Goal: Task Accomplishment & Management: Complete application form

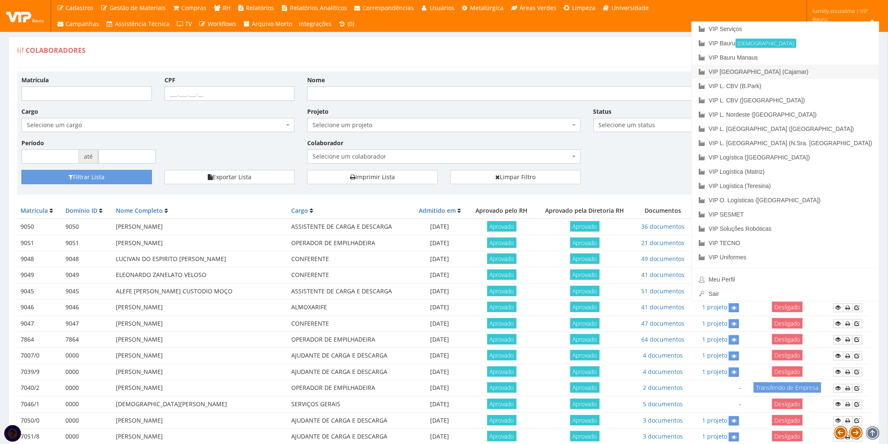
click at [852, 67] on link "VIP [GEOGRAPHIC_DATA] (Cajamar)" at bounding box center [785, 72] width 187 height 14
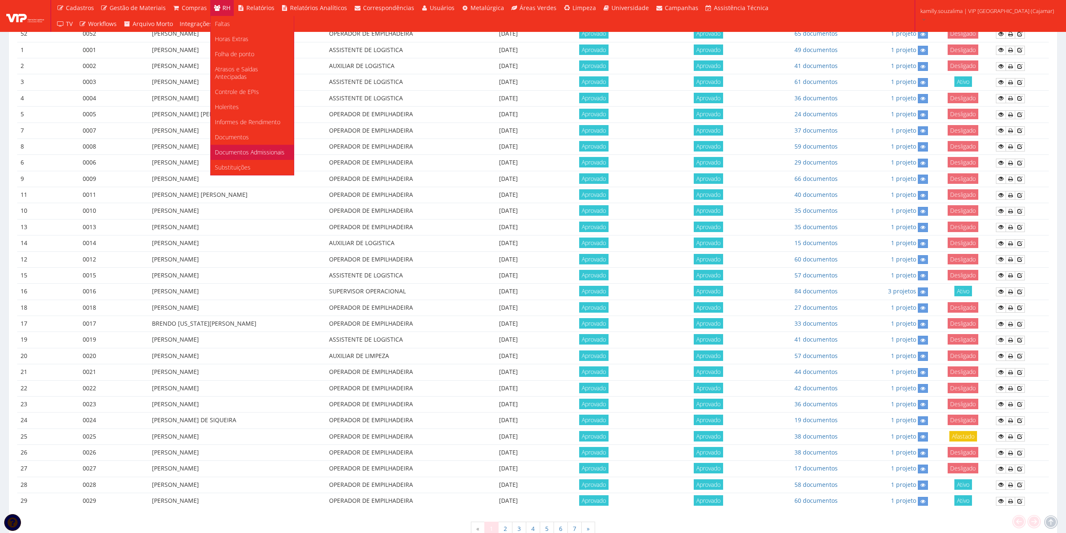
scroll to position [224, 0]
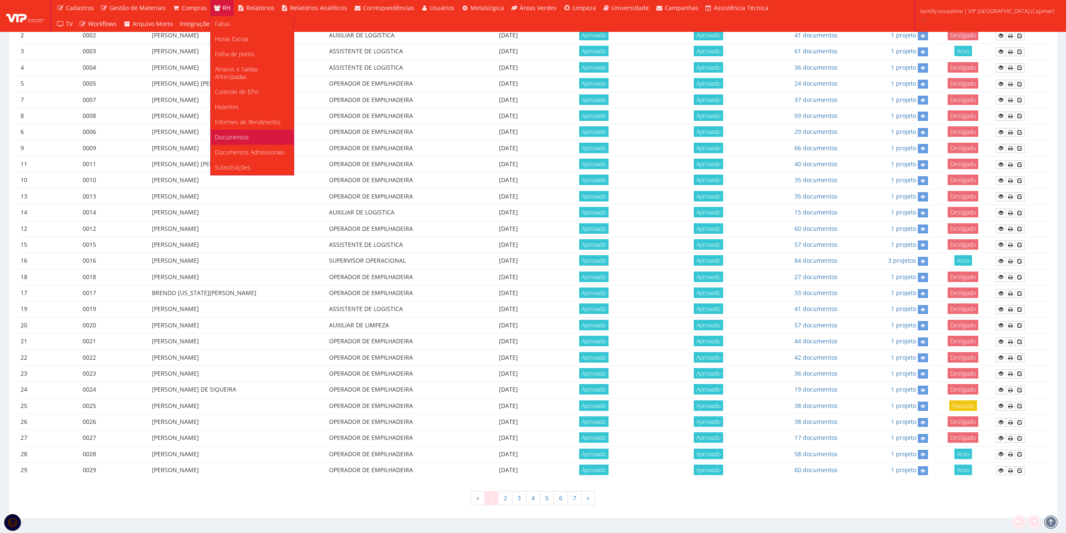
click at [242, 133] on span "Documentos" at bounding box center [232, 137] width 34 height 8
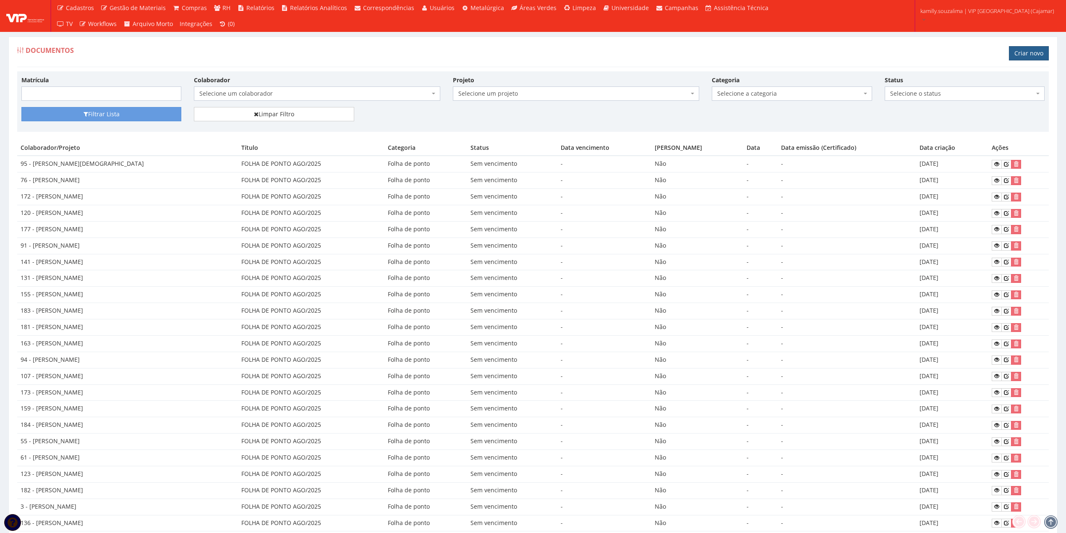
click at [1036, 52] on link "Criar novo" at bounding box center [1029, 53] width 40 height 14
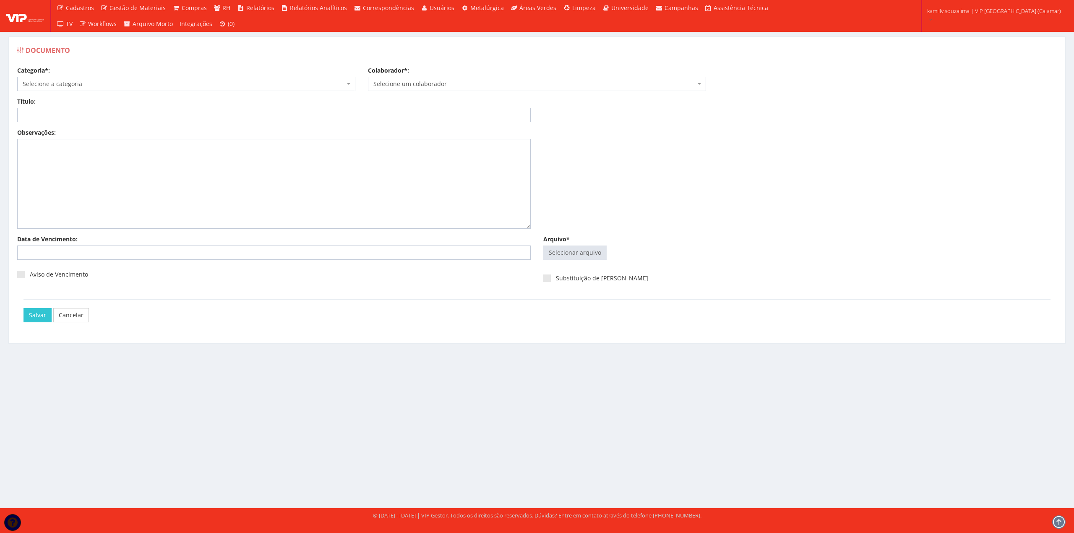
click at [150, 91] on body "Cadastros Clientes Unidades Subclientes Unidades de Subclientes Projetos Vagas …" at bounding box center [537, 266] width 1074 height 533
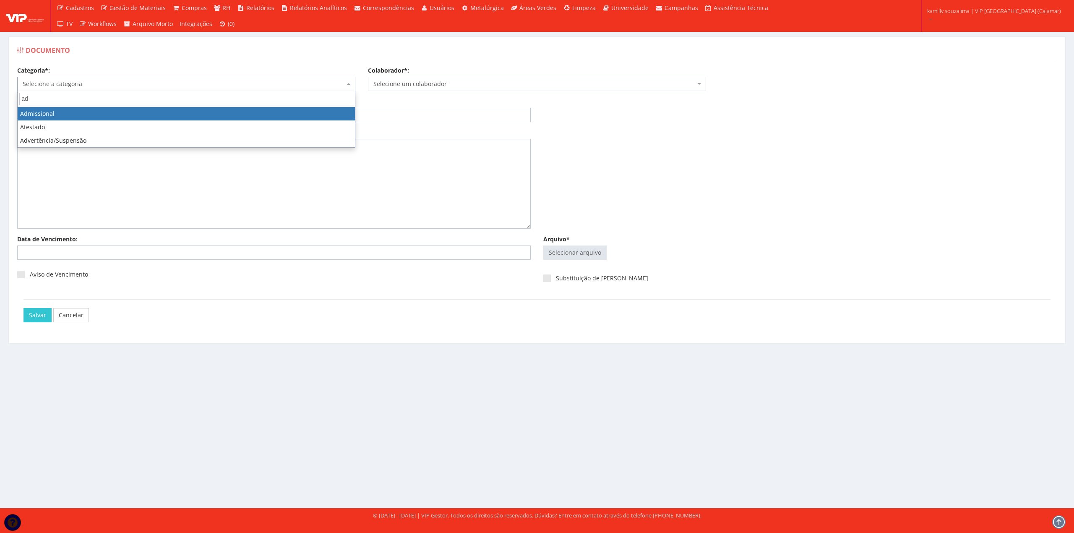
type input "ad"
select select "admissional"
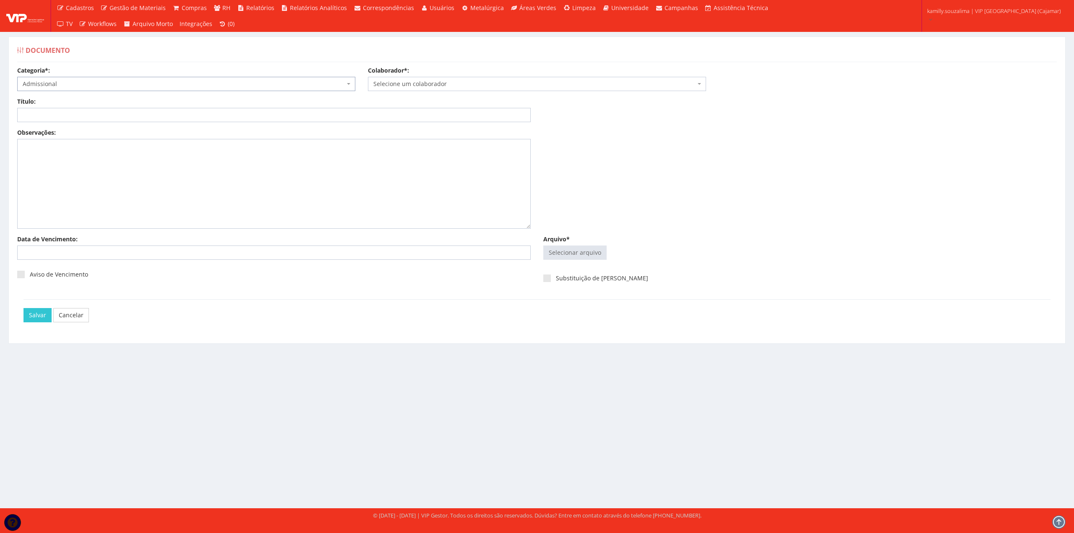
click at [410, 86] on span "Selecione um colaborador" at bounding box center [534, 84] width 322 height 8
click at [447, 89] on span "Selecione um colaborador" at bounding box center [537, 84] width 338 height 14
click at [456, 71] on div "Colaborador*: Selecione um colaborador 95 - ADRIANE NEVES JESUS (Ativo) 76 - AD…" at bounding box center [537, 78] width 351 height 25
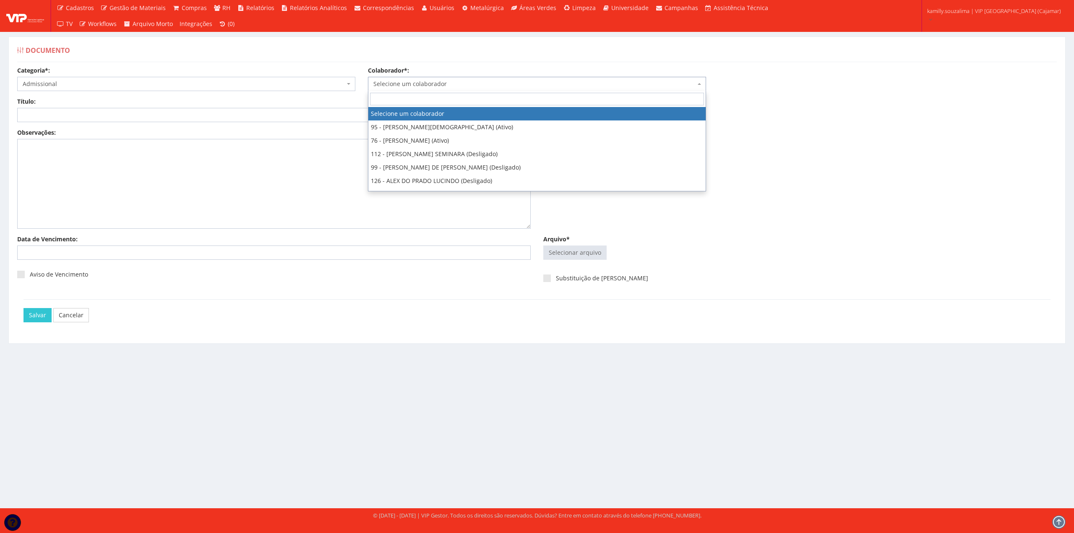
click at [442, 82] on span "Selecione um colaborador" at bounding box center [534, 84] width 322 height 8
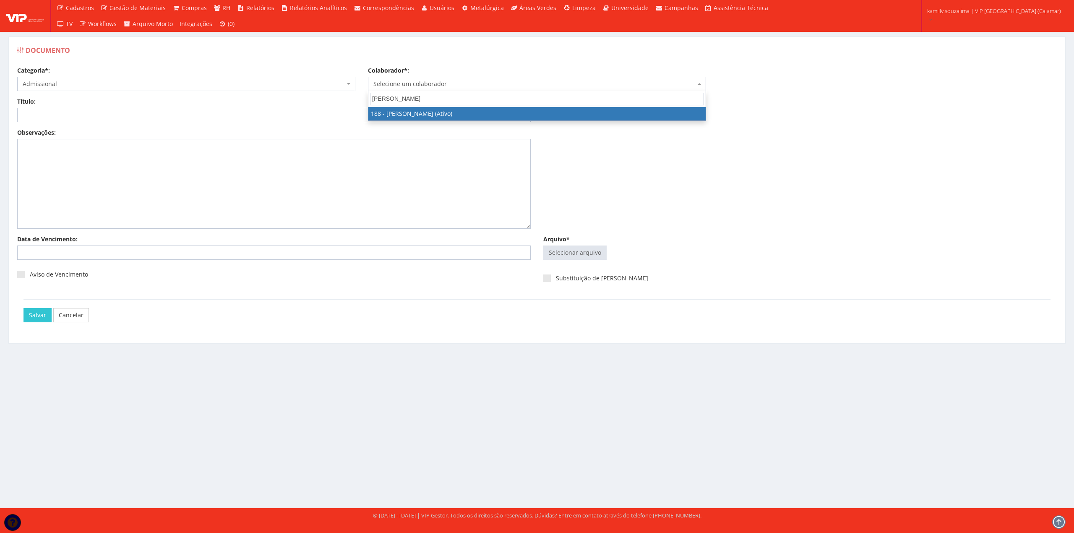
type input "henrique r"
select select "4086"
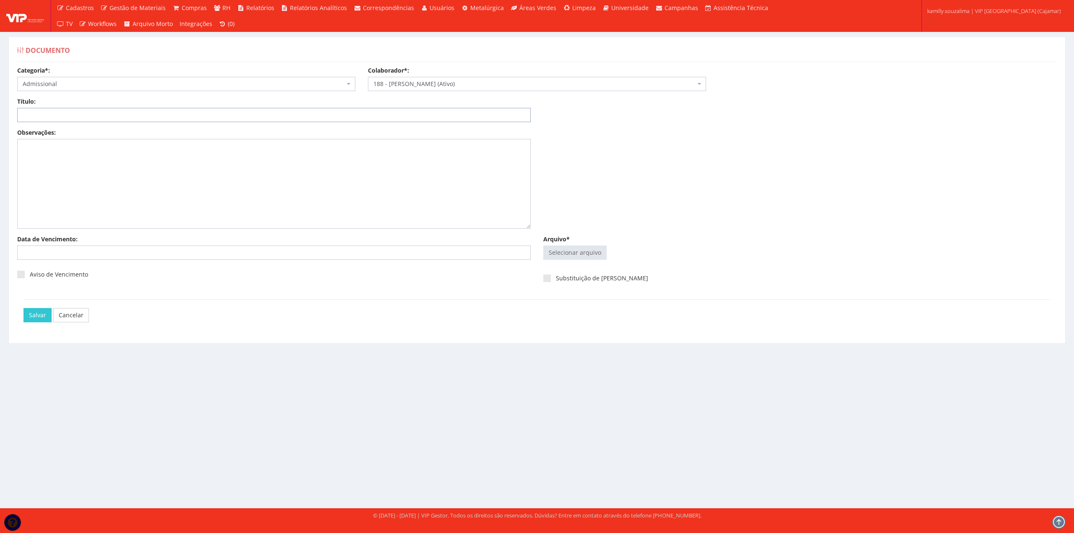
click at [194, 115] on input "Título:" at bounding box center [274, 115] width 514 height 14
type input "DOCUMENTOS ADMISSIONAIS"
click at [557, 257] on input "Arquivo*" at bounding box center [575, 252] width 63 height 13
type input "C:\fakepath\DOCS HENRIQUE RABELO LEANDRO - Clicksign.pdf"
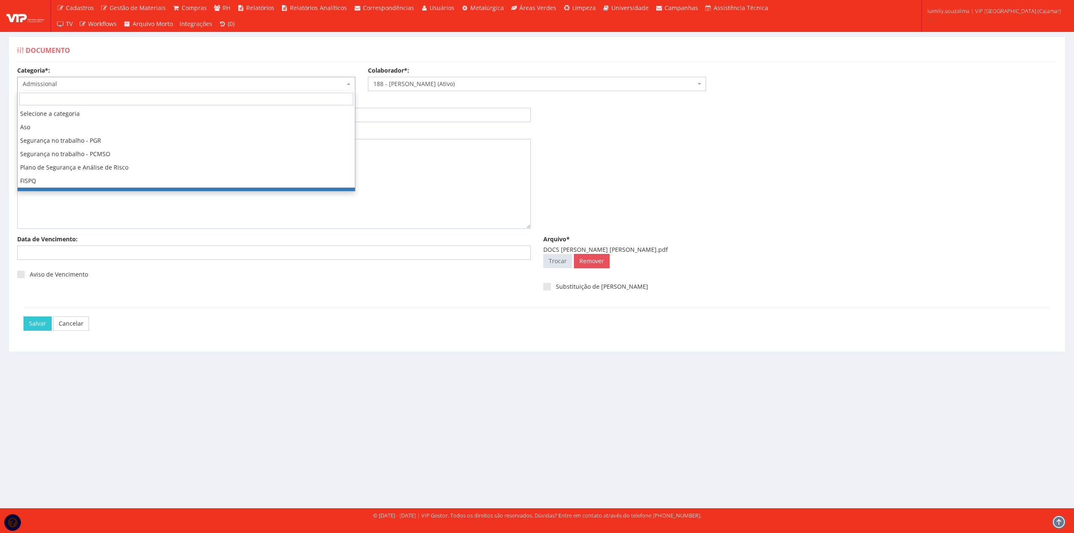
click at [197, 78] on span "Admissional" at bounding box center [186, 84] width 338 height 14
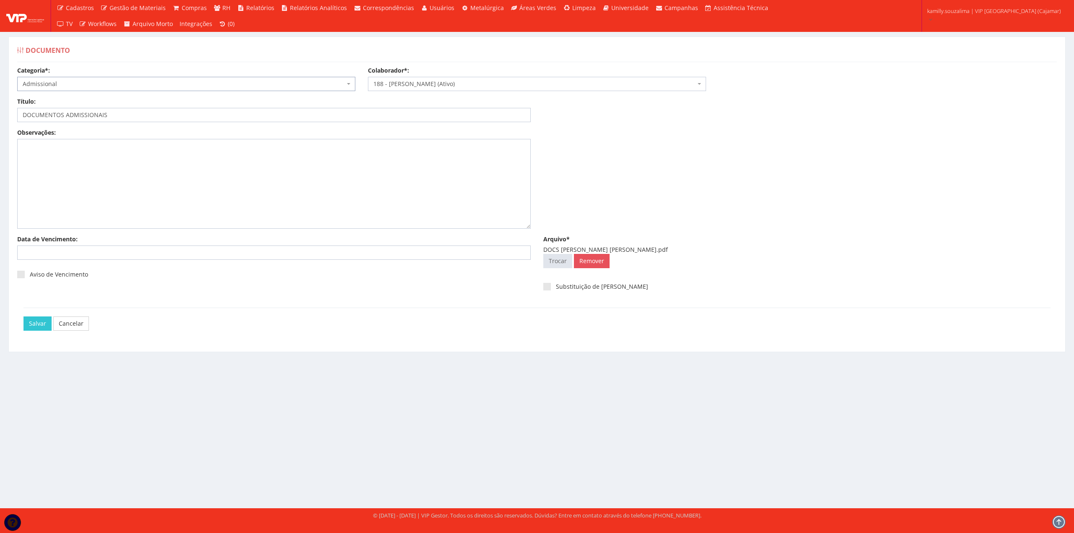
click at [264, 230] on div "Observações:" at bounding box center [537, 181] width 1052 height 107
click at [39, 323] on input "Salvar" at bounding box center [37, 323] width 28 height 14
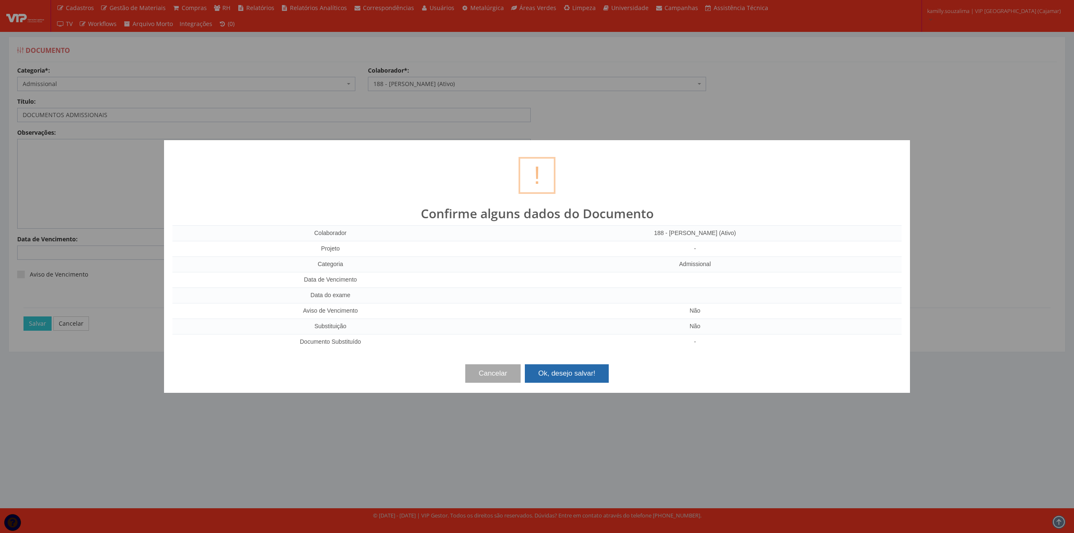
click at [585, 373] on button "Ok, desejo salvar!" at bounding box center [567, 373] width 84 height 18
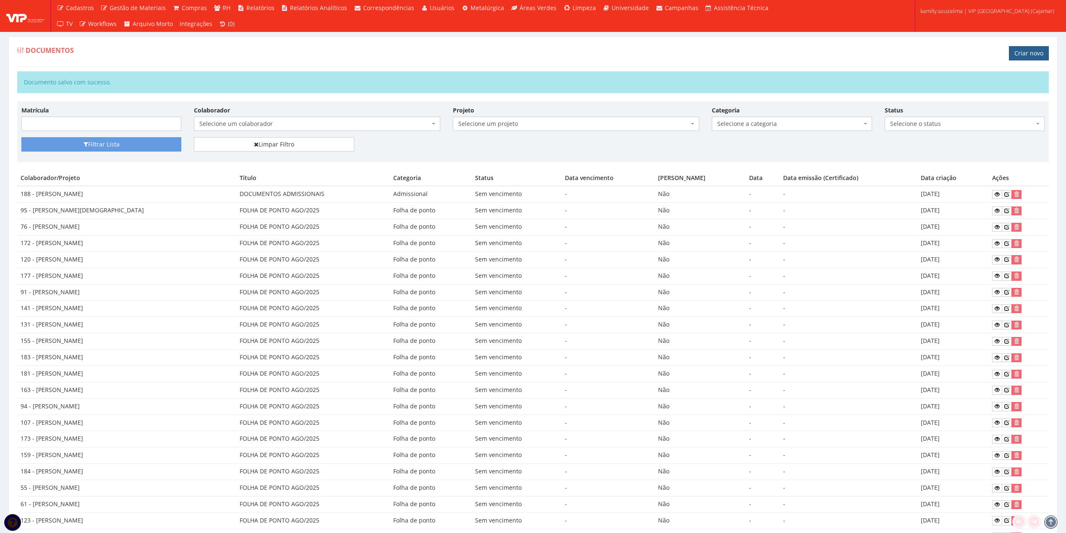
click at [1012, 51] on link "Criar novo" at bounding box center [1029, 53] width 40 height 14
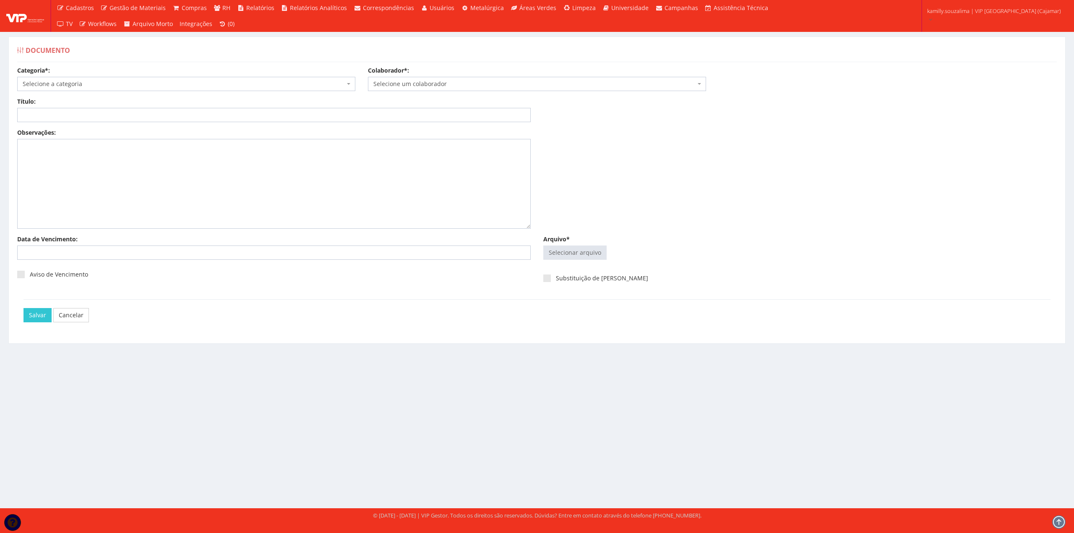
click at [152, 81] on span "Selecione a categoria" at bounding box center [184, 84] width 322 height 8
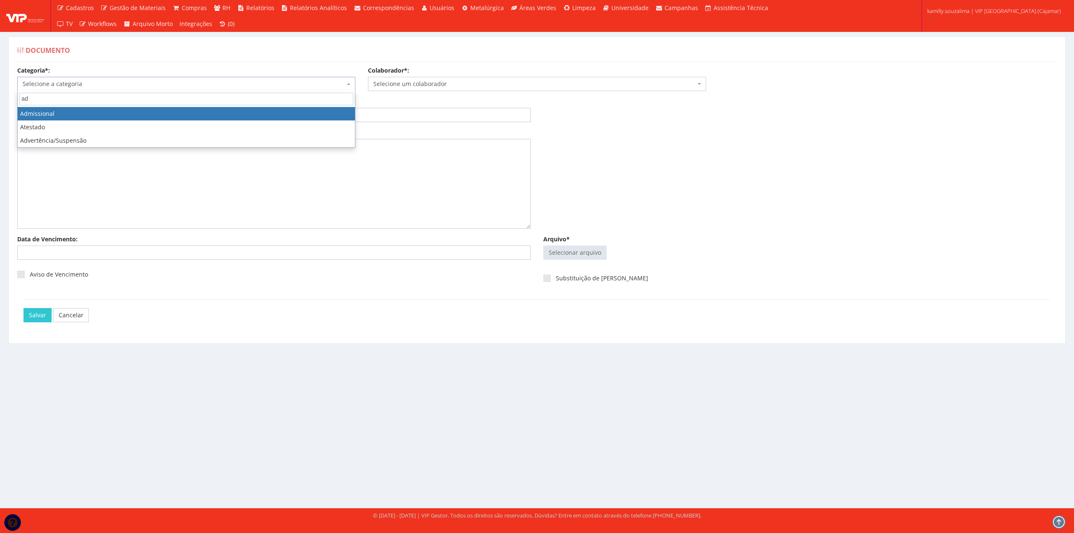
type input "ad"
select select "admissional"
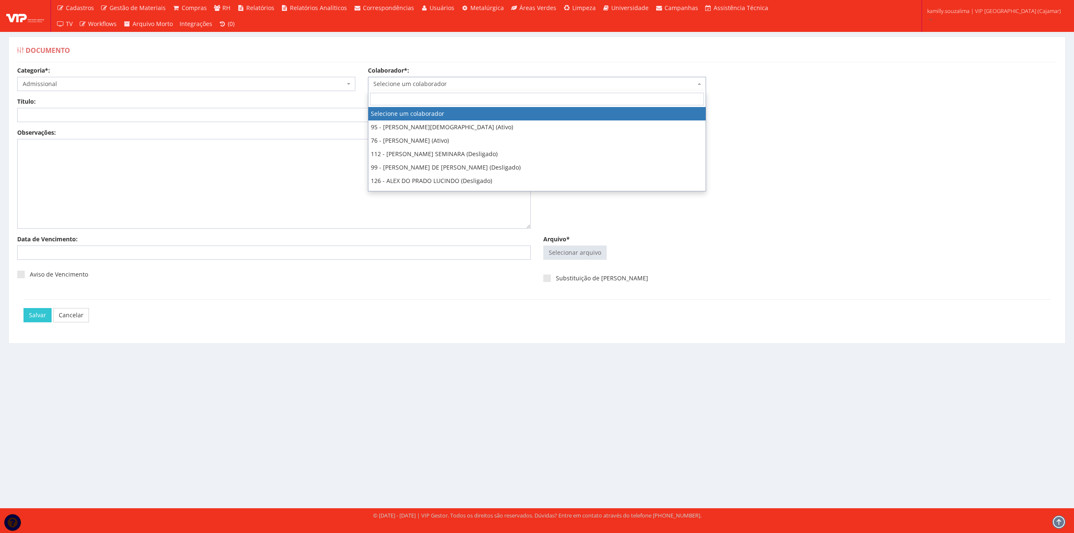
click at [405, 86] on span "Selecione um colaborador" at bounding box center [534, 84] width 322 height 8
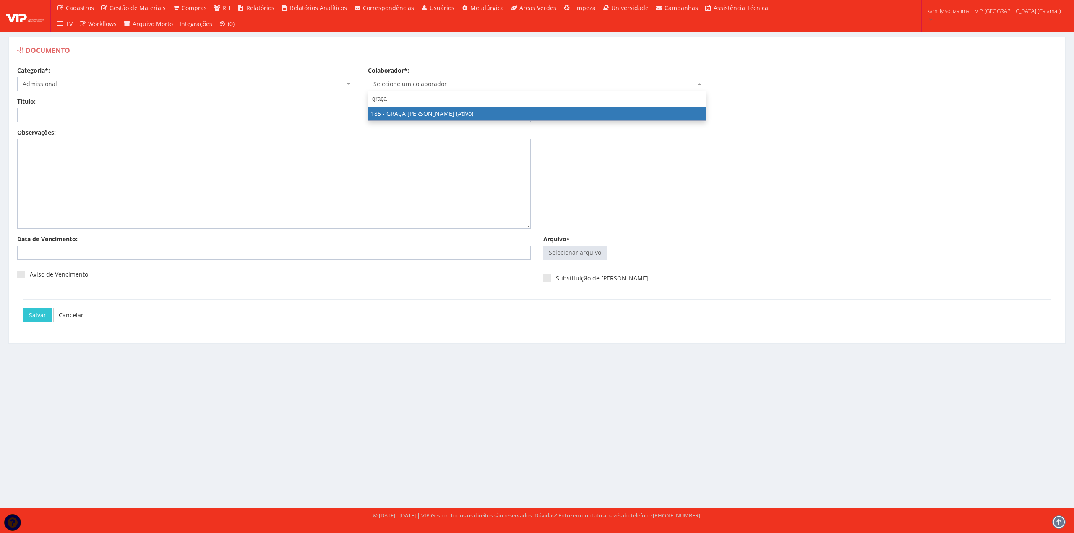
type input "graça"
drag, startPoint x: 393, startPoint y: 111, endPoint x: 186, endPoint y: 108, distance: 206.9
select select "4083"
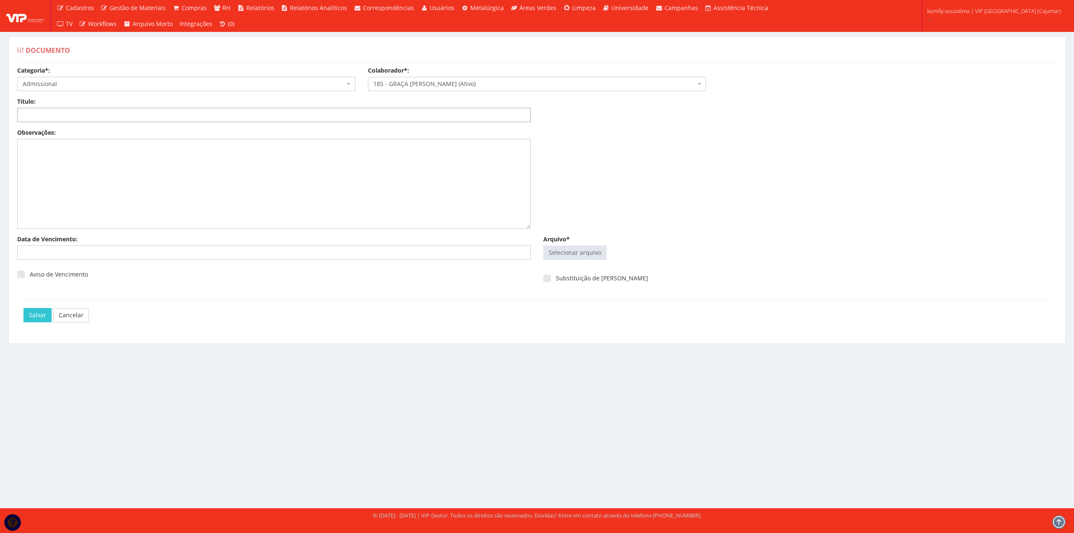
click at [93, 117] on input "Título:" at bounding box center [274, 115] width 514 height 14
type input "DOCUMENTOS ADMISSIONAIS"
click at [561, 253] on input "Arquivo*" at bounding box center [575, 252] width 63 height 13
type input "C:\fakepath\DOCS ADM GRAÇA LETICIA - Clicksign.pdf"
click at [32, 321] on input "Salvar" at bounding box center [37, 323] width 28 height 14
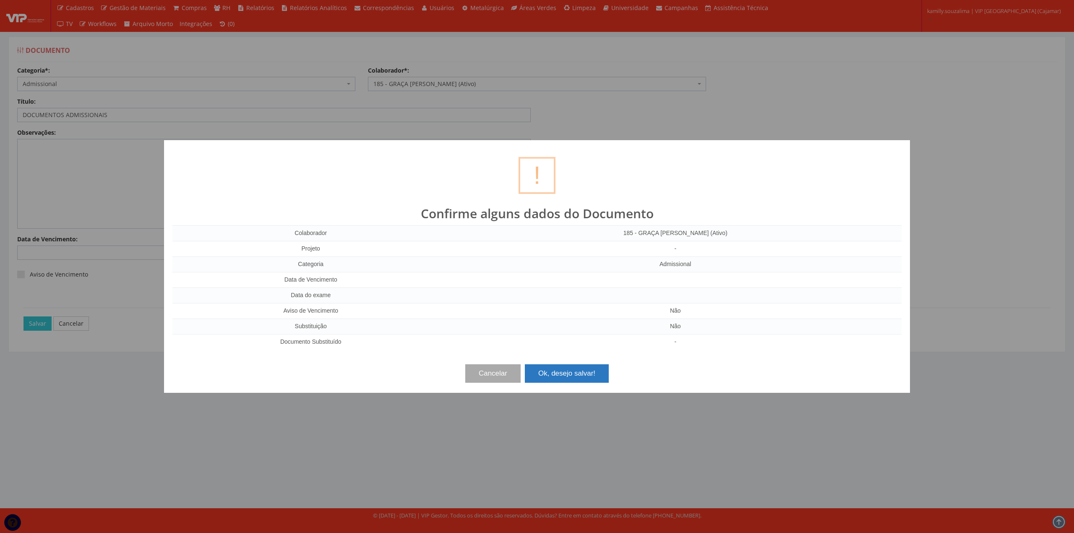
click at [559, 378] on button "Ok, desejo salvar!" at bounding box center [567, 373] width 84 height 18
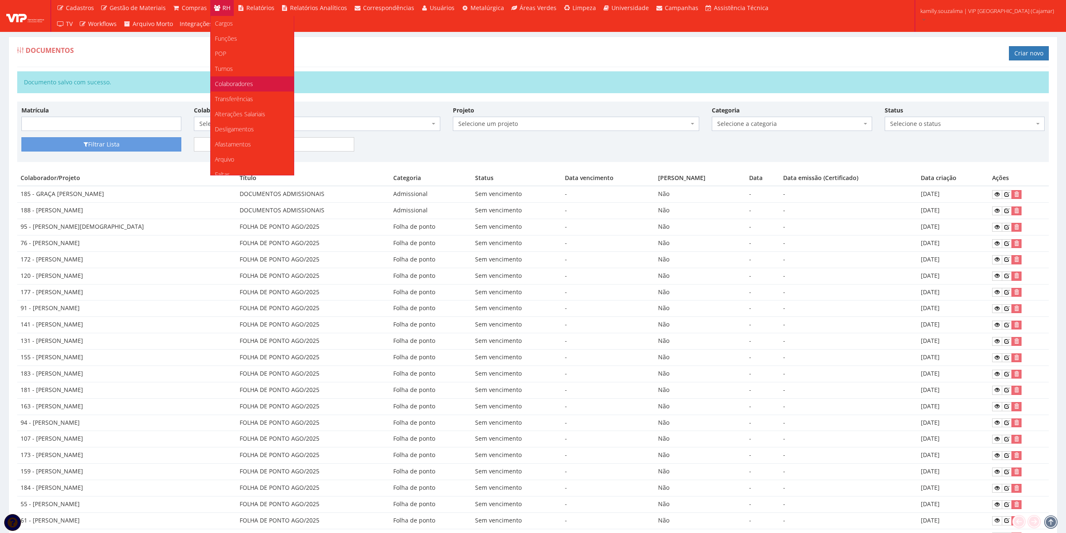
click at [247, 83] on span "Colaboradores" at bounding box center [234, 84] width 38 height 8
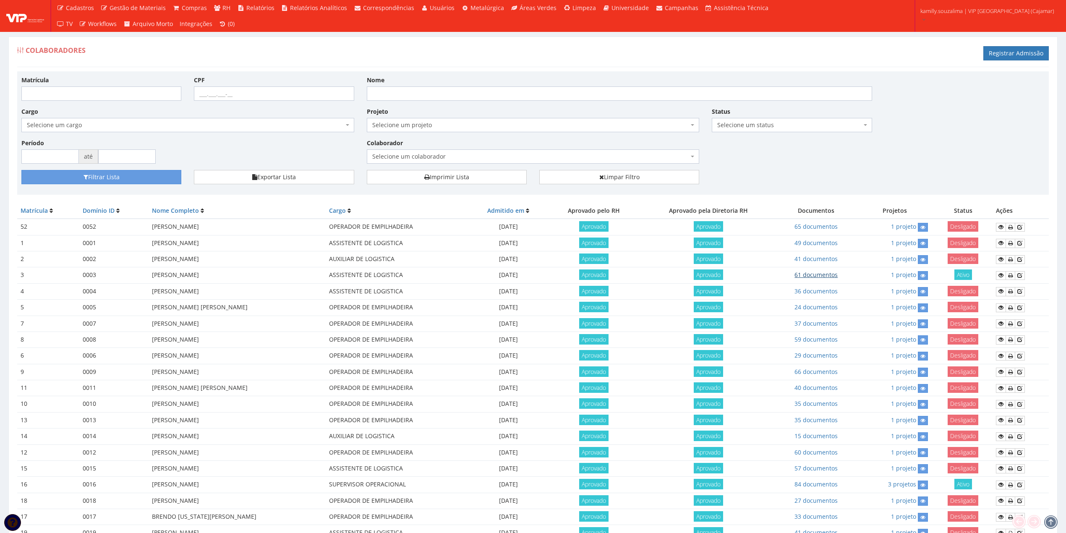
click at [813, 275] on link "61 documentos" at bounding box center [815, 275] width 43 height 8
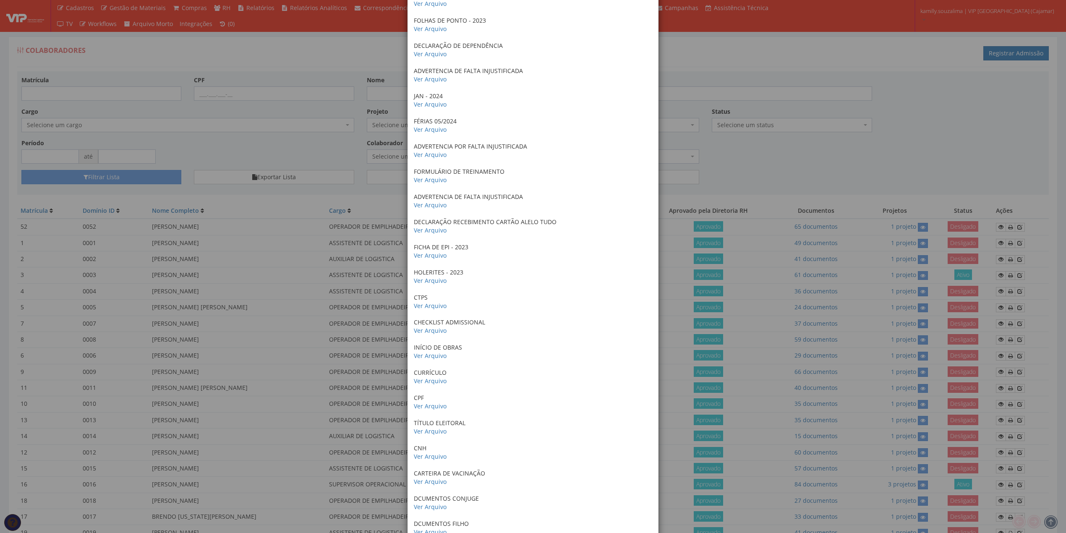
scroll to position [447, 0]
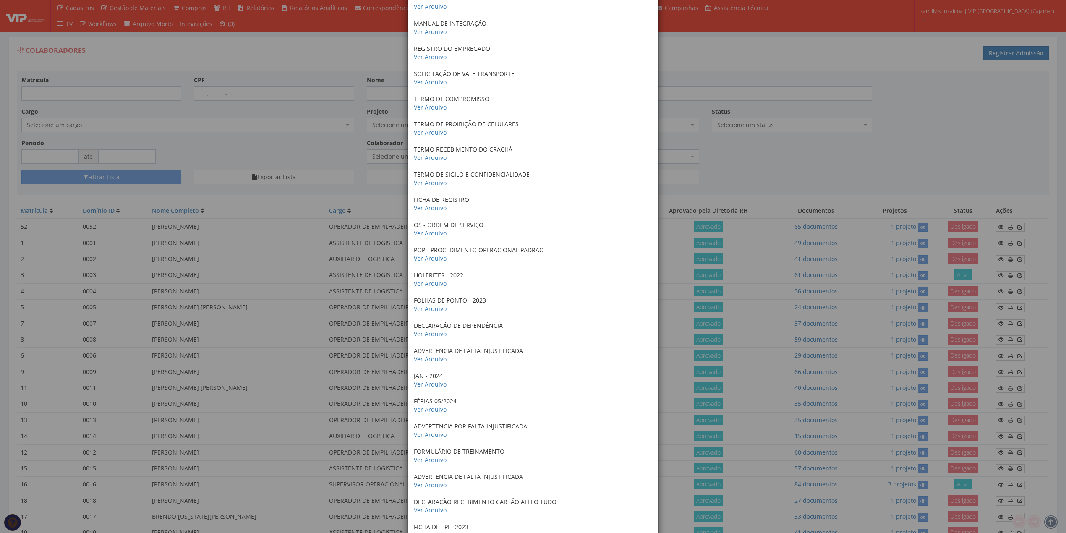
click at [1002, 145] on div "× Documentos / Colaborador: 3 - [PERSON_NAME] CRACHÁ 2022 Ver Arquivo ANTECEDEN…" at bounding box center [533, 266] width 1066 height 533
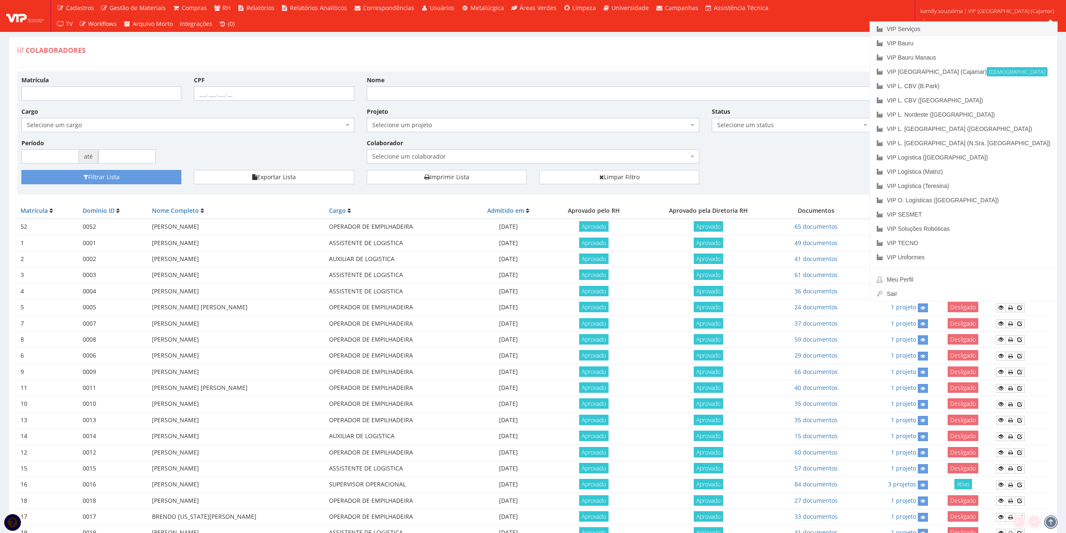
click at [979, 28] on link "VIP Serviços" at bounding box center [963, 29] width 187 height 14
